Goal: Find specific page/section: Find specific page/section

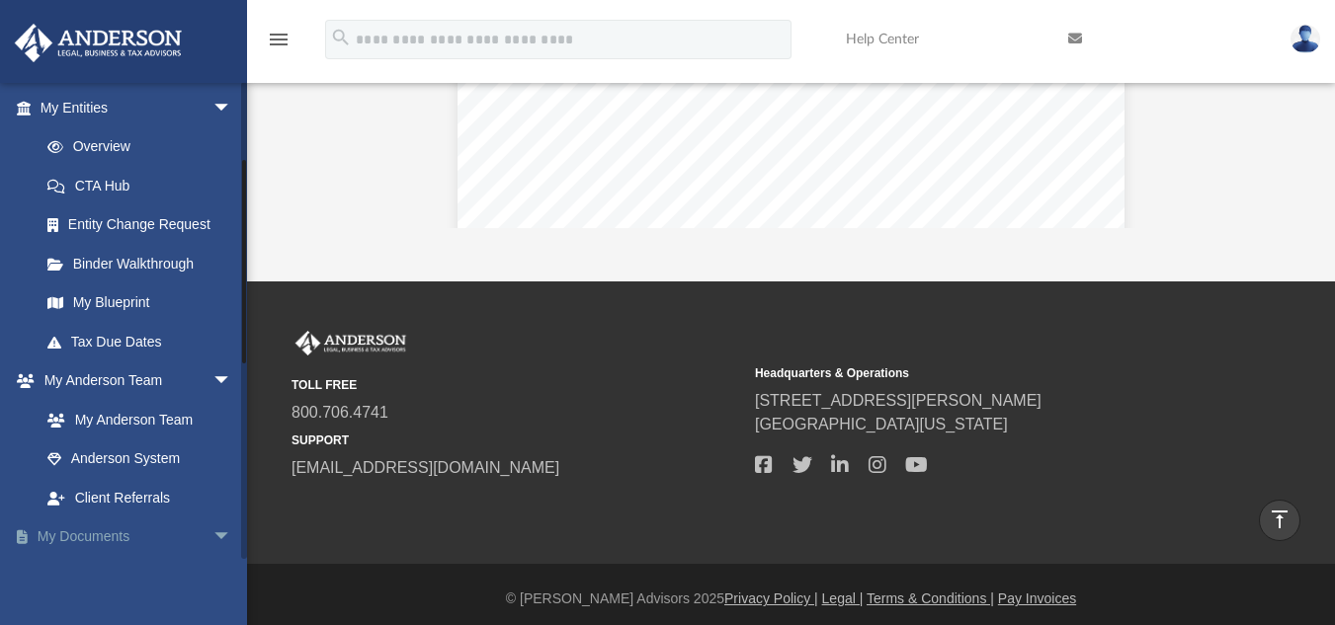
scroll to position [150, 0]
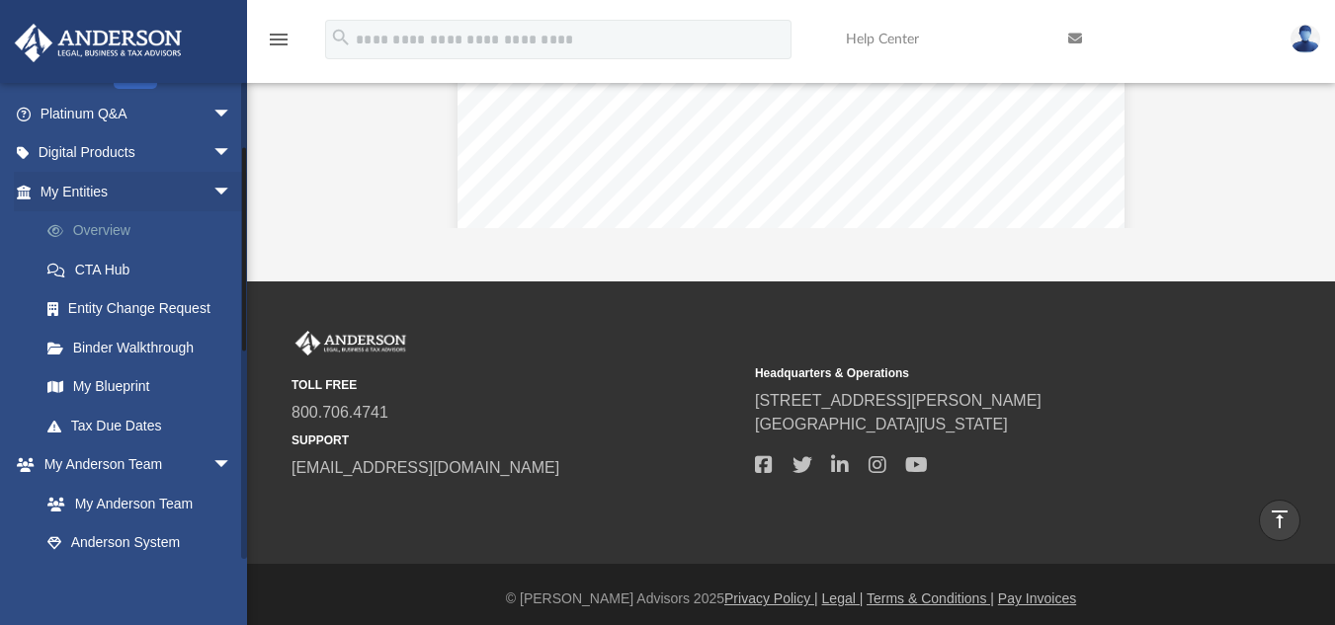
click at [134, 228] on link "Overview" at bounding box center [145, 231] width 234 height 40
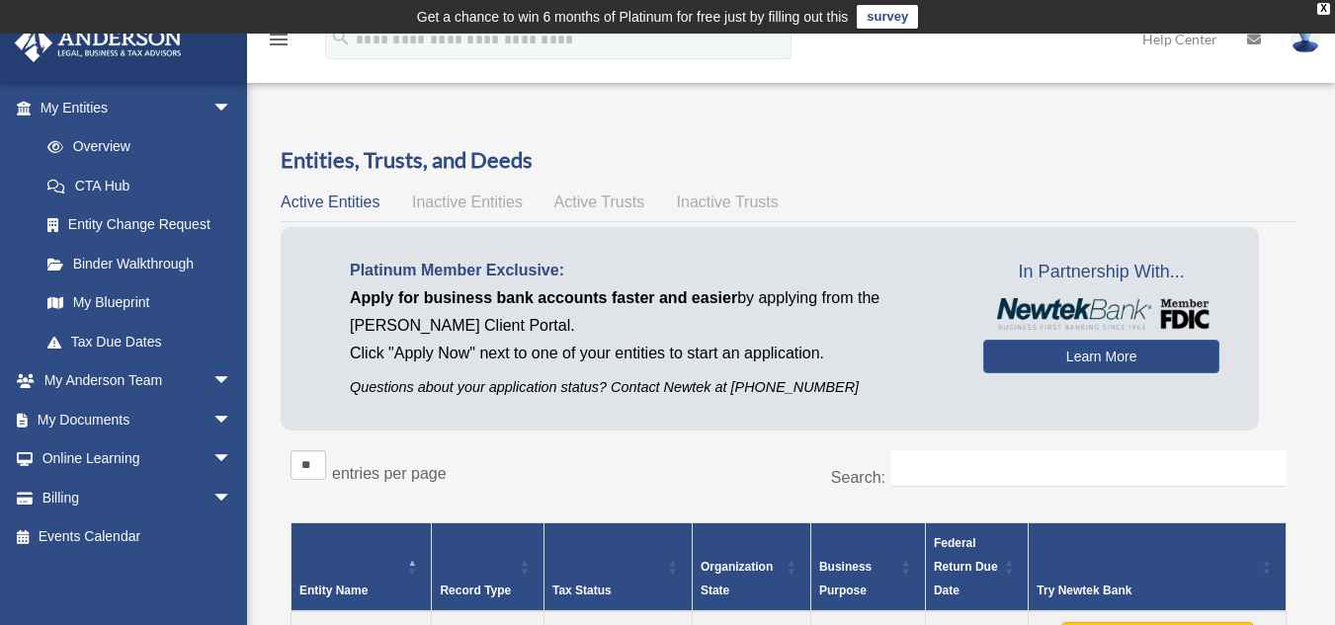
click at [613, 201] on span "Active Trusts" at bounding box center [599, 202] width 91 height 17
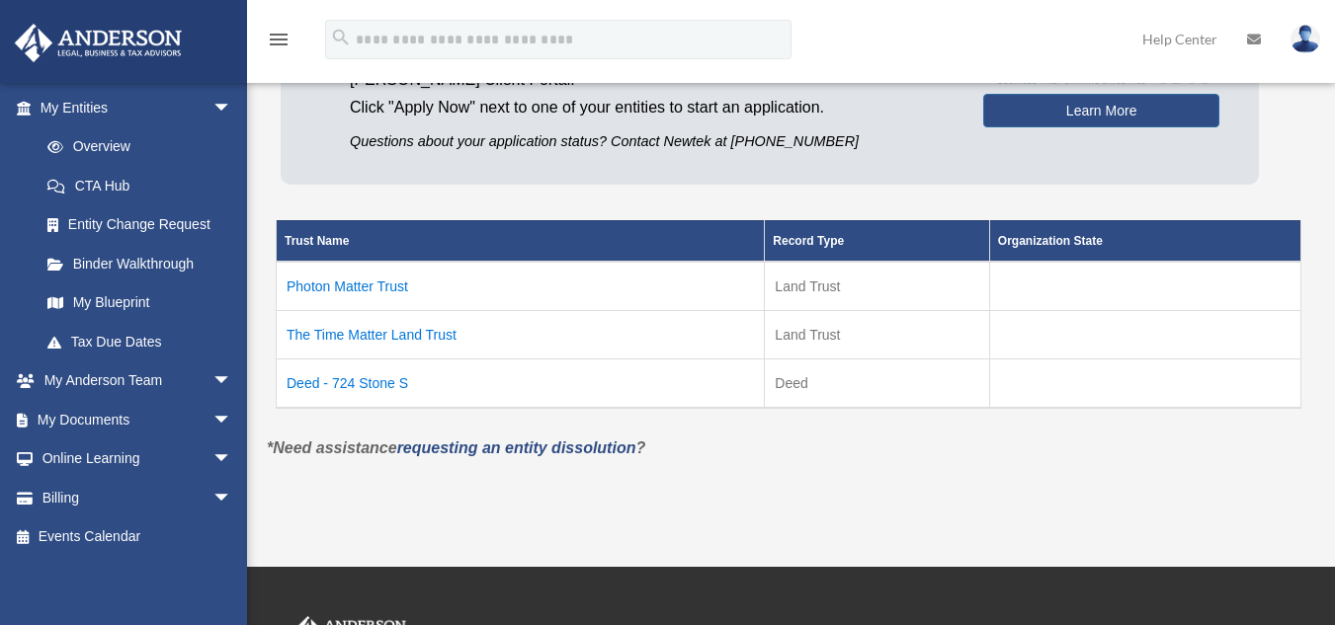
scroll to position [247, 0]
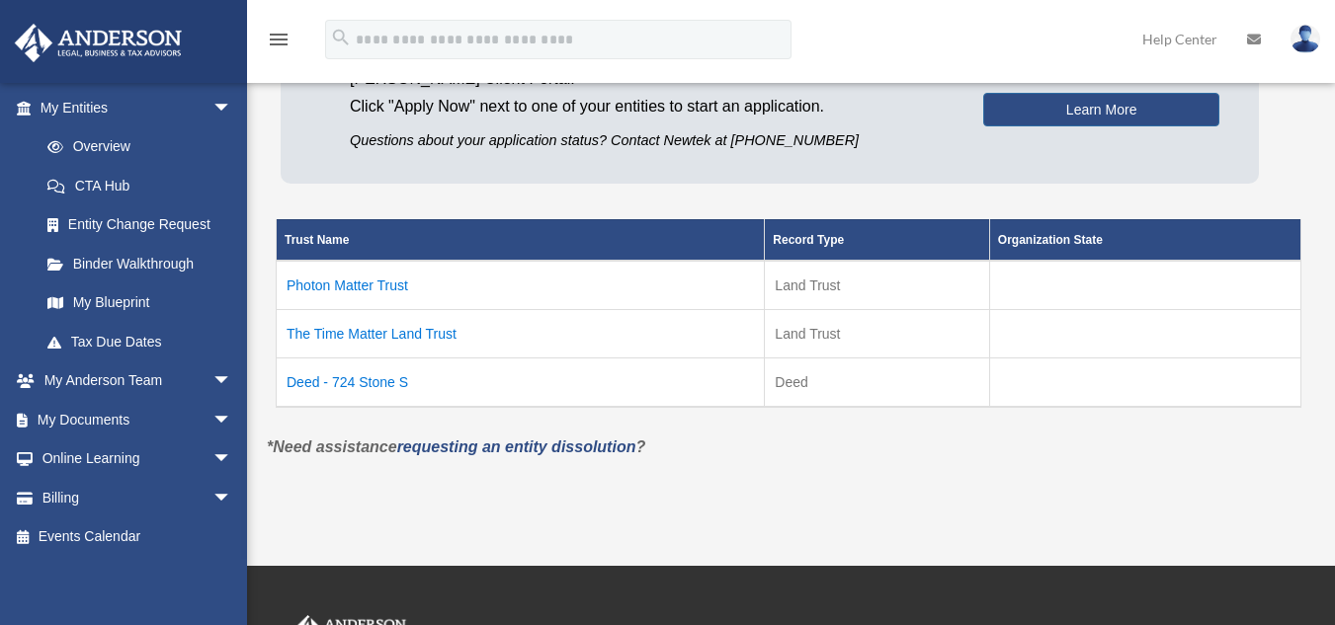
click at [380, 387] on td "Deed - 724 Stone S" at bounding box center [521, 382] width 488 height 49
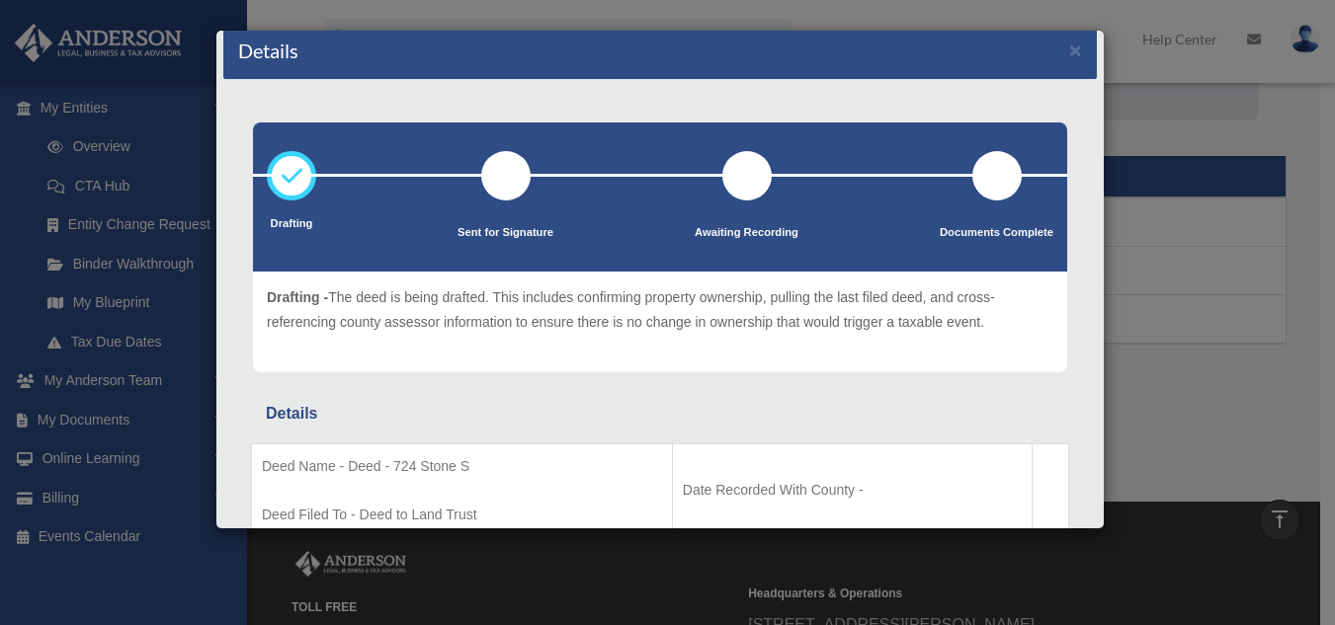
scroll to position [10, 0]
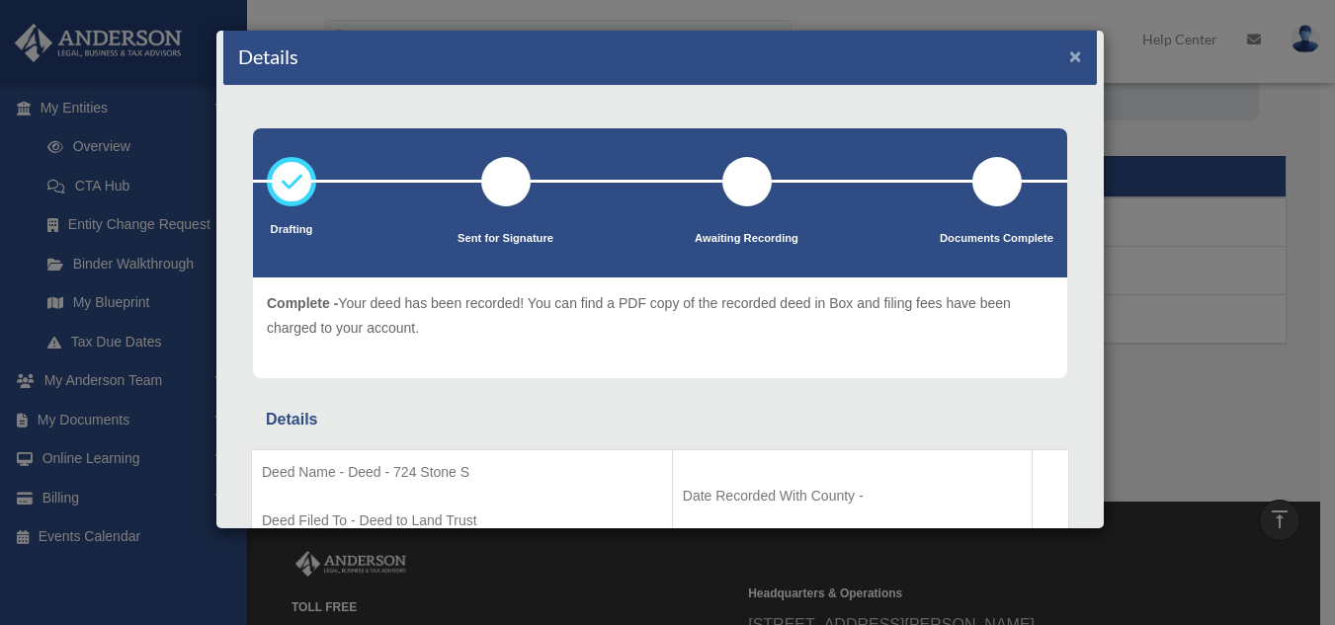
click at [1069, 51] on button "×" at bounding box center [1075, 55] width 13 height 21
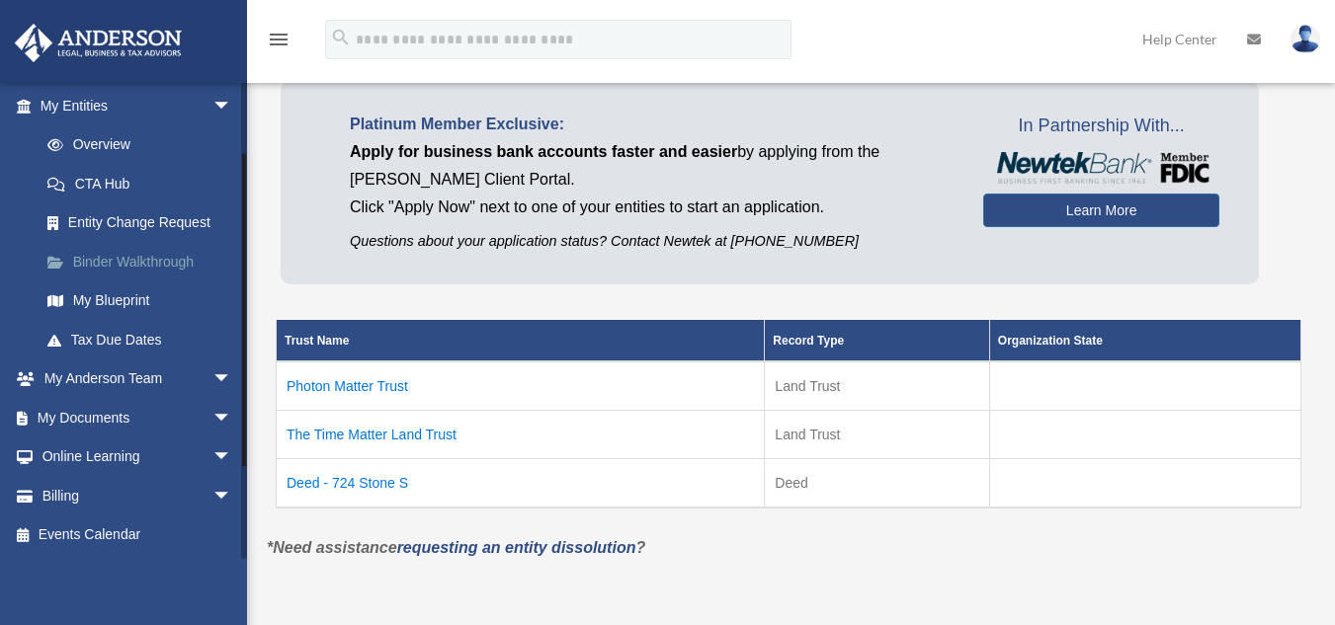
scroll to position [0, 0]
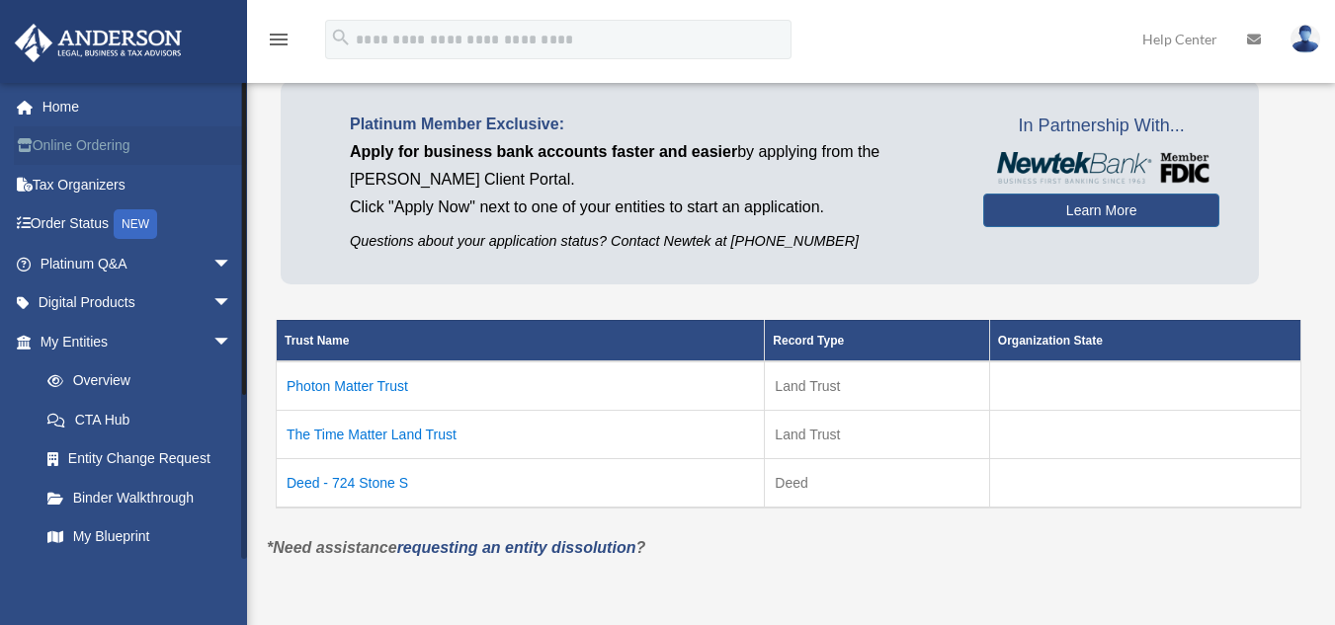
click at [97, 156] on link "Online Ordering" at bounding box center [138, 146] width 248 height 40
